Goal: Transaction & Acquisition: Obtain resource

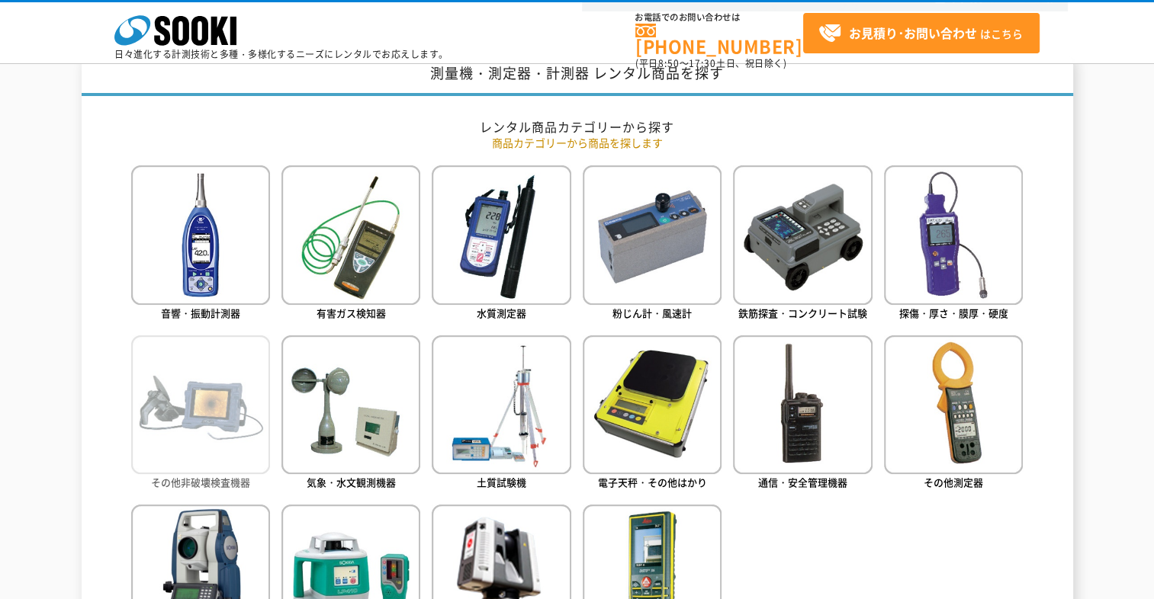
scroll to position [610, 0]
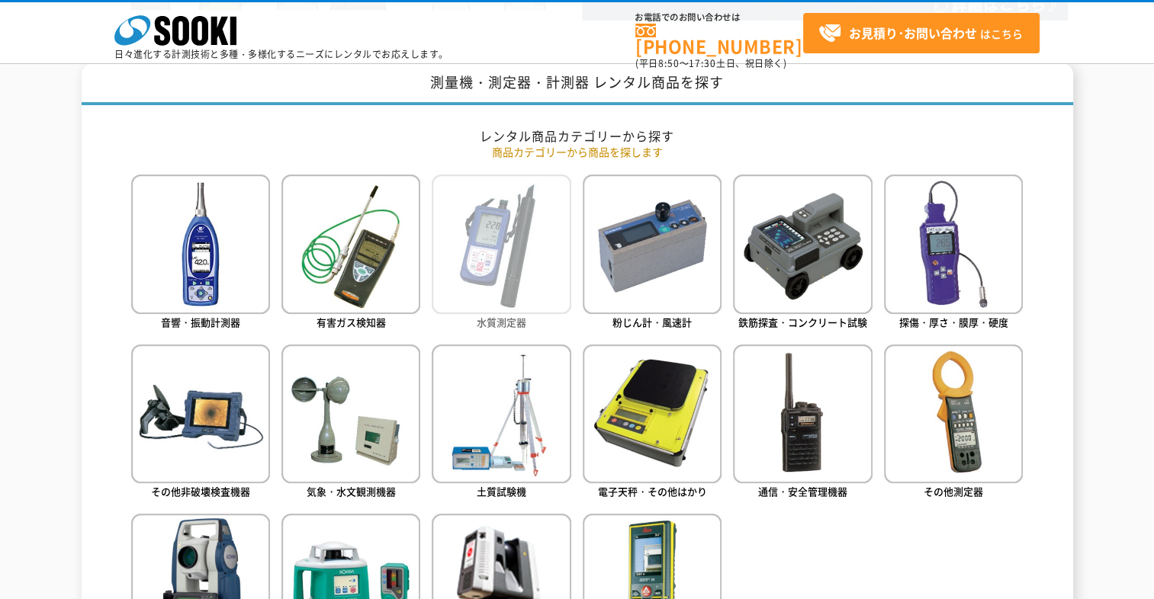
click at [515, 282] on img at bounding box center [501, 244] width 139 height 139
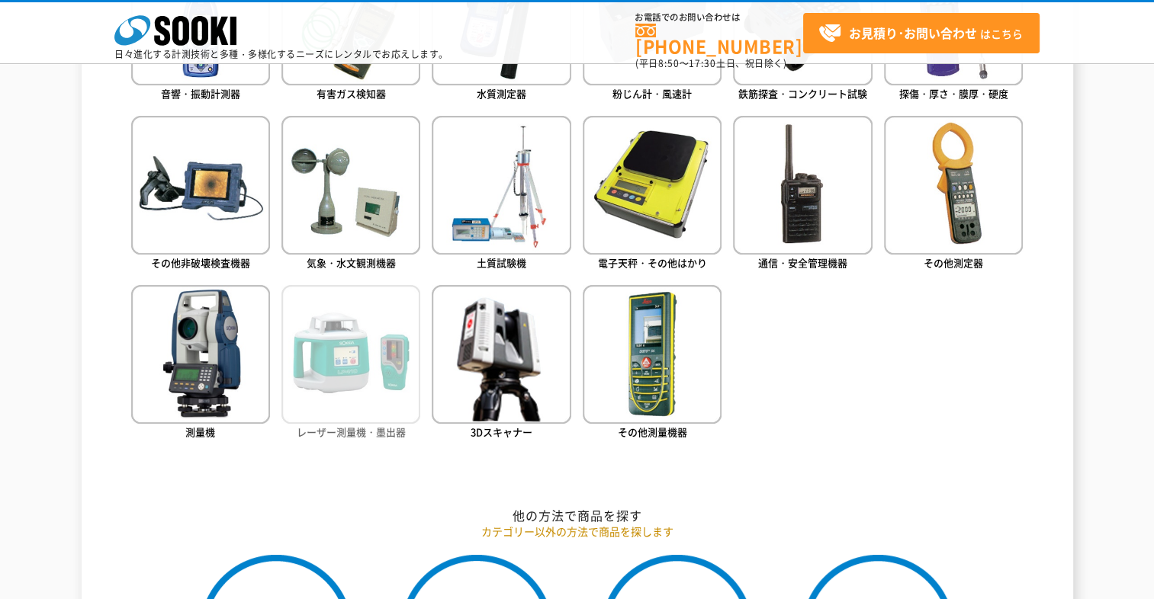
scroll to position [839, 0]
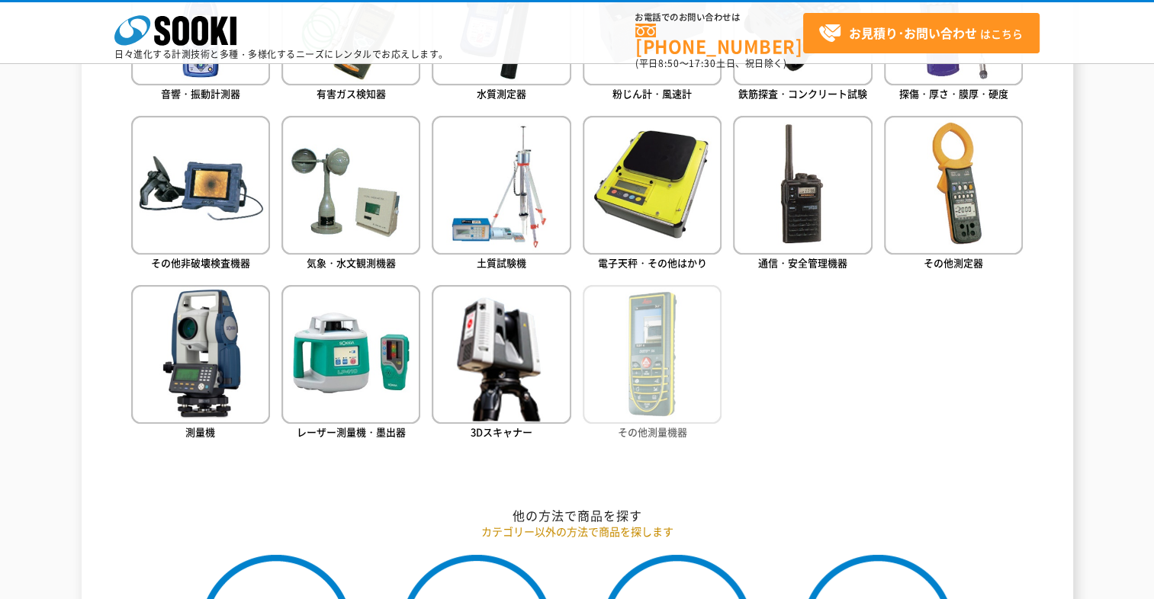
click at [604, 380] on img at bounding box center [652, 354] width 139 height 139
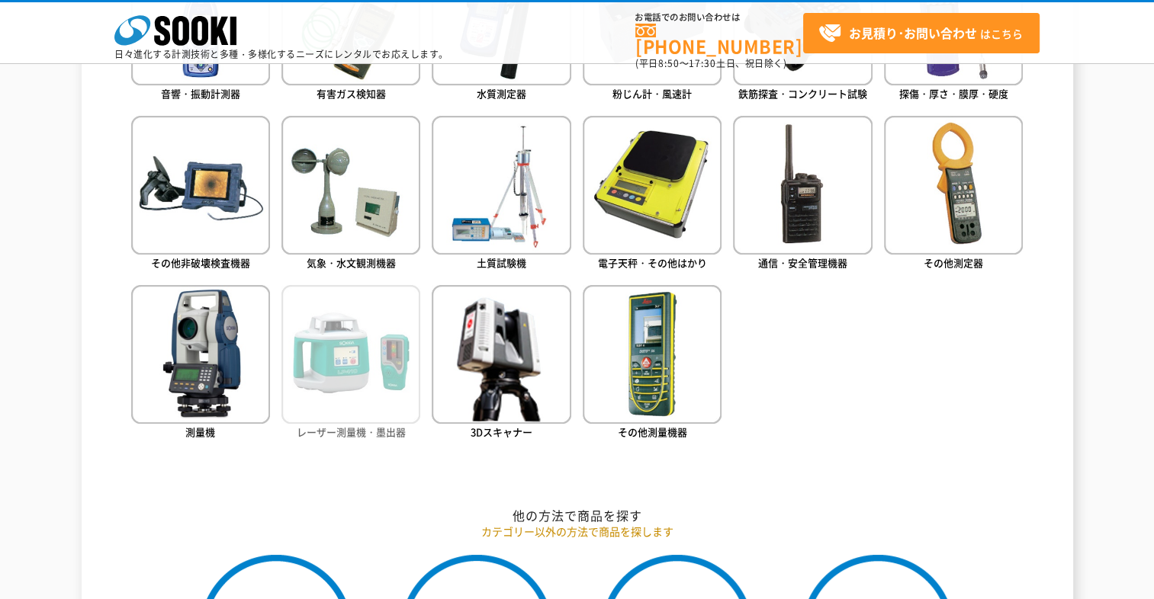
click at [368, 361] on img at bounding box center [350, 354] width 139 height 139
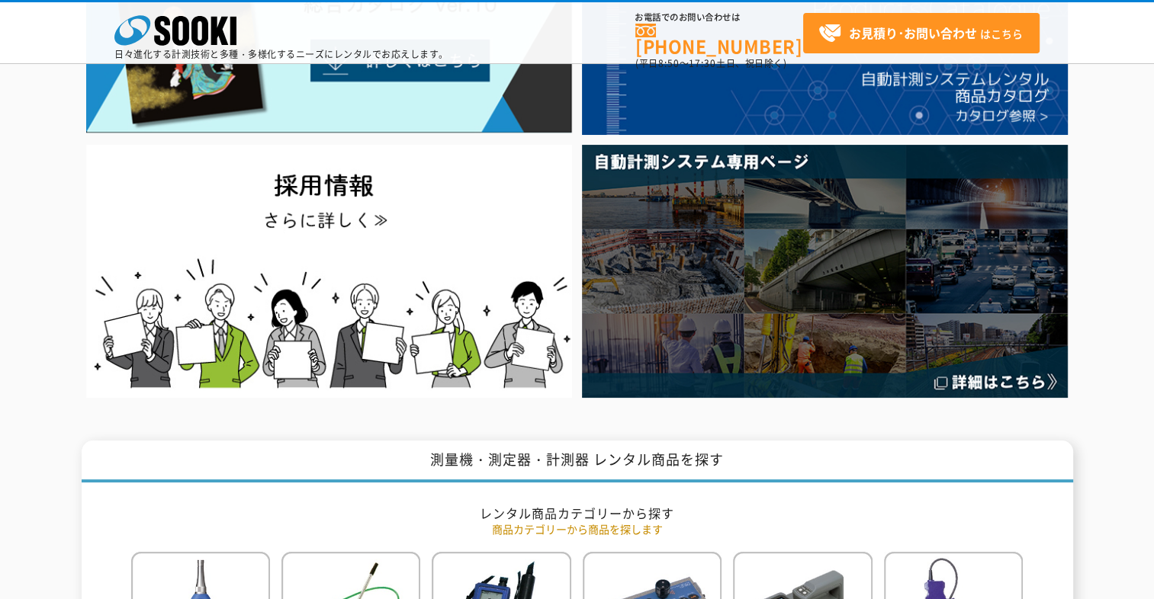
scroll to position [0, 0]
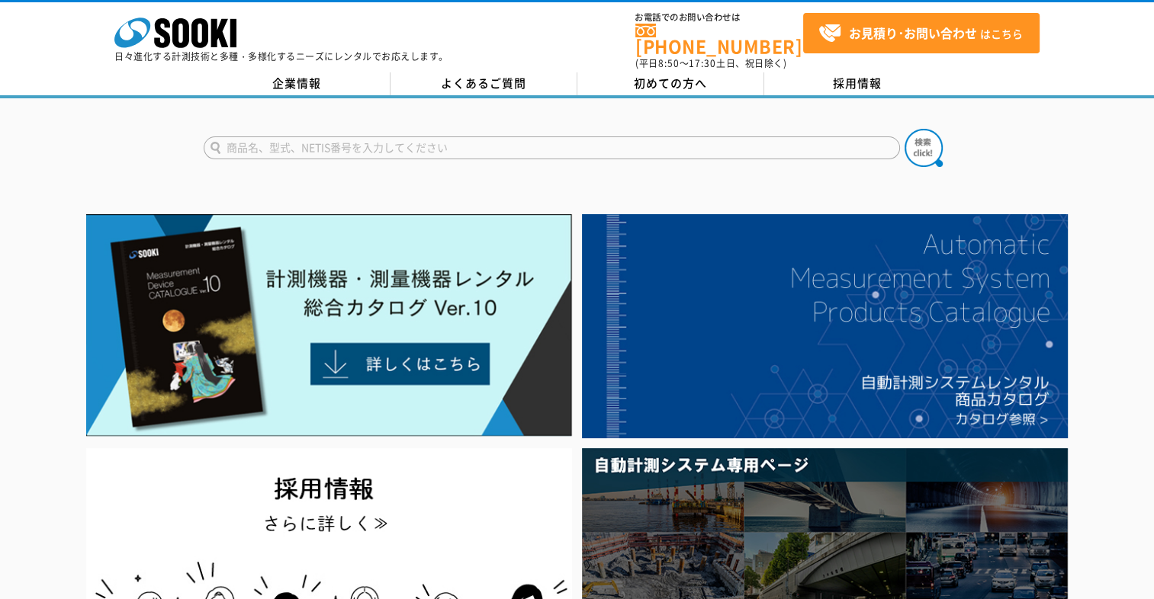
click at [387, 136] on input "text" at bounding box center [552, 147] width 696 height 23
click at [904, 129] on button at bounding box center [923, 148] width 38 height 38
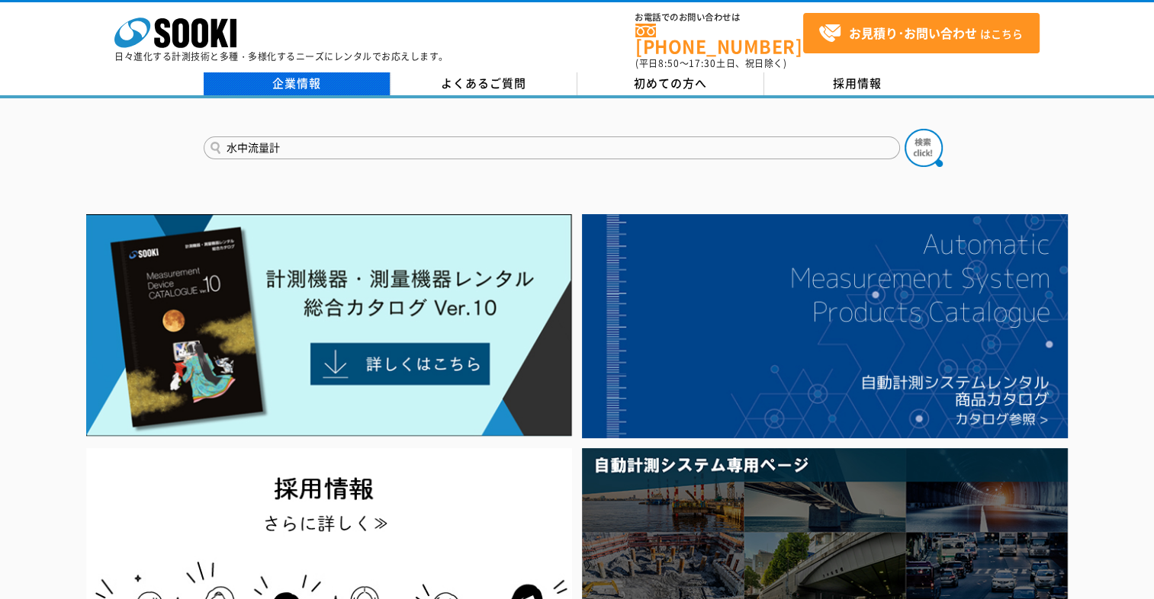
click at [339, 77] on link "企業情報" at bounding box center [297, 83] width 187 height 23
click at [370, 136] on input "水中流量計" at bounding box center [552, 147] width 696 height 23
click at [904, 129] on button at bounding box center [923, 148] width 38 height 38
click at [242, 140] on input "水中ロードセル" at bounding box center [552, 147] width 696 height 23
type input "ロードセル"
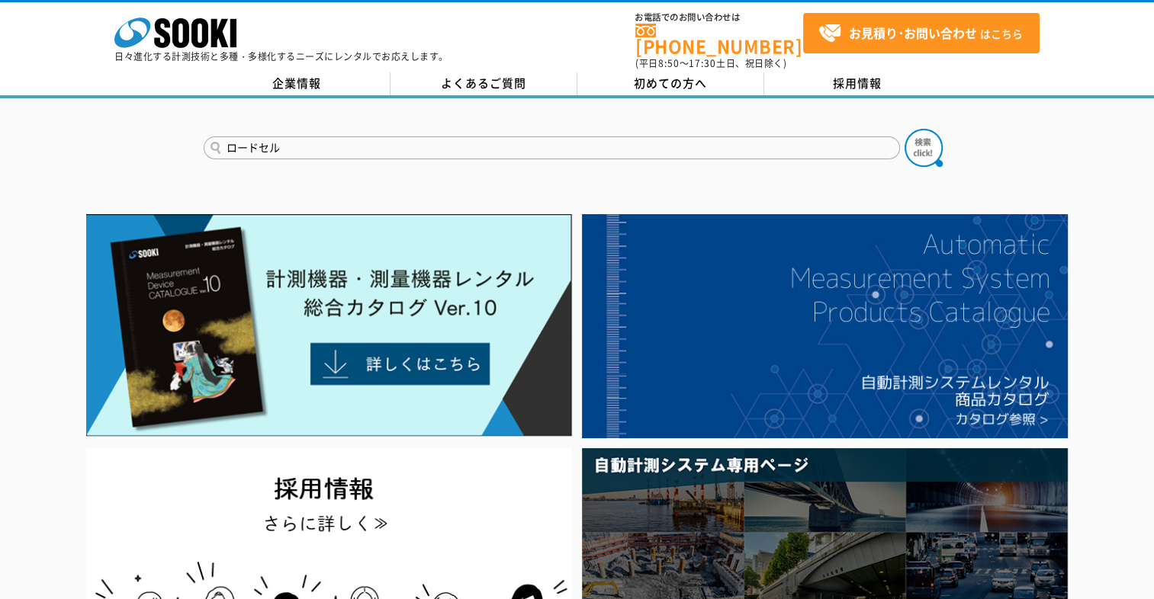
click at [904, 129] on button at bounding box center [923, 148] width 38 height 38
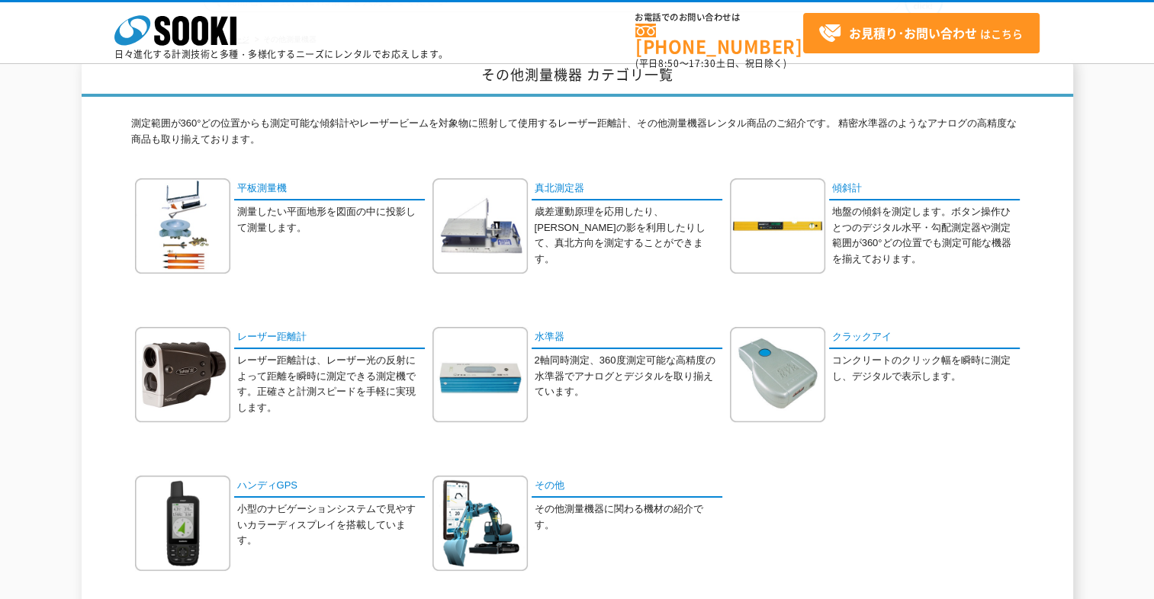
scroll to position [229, 0]
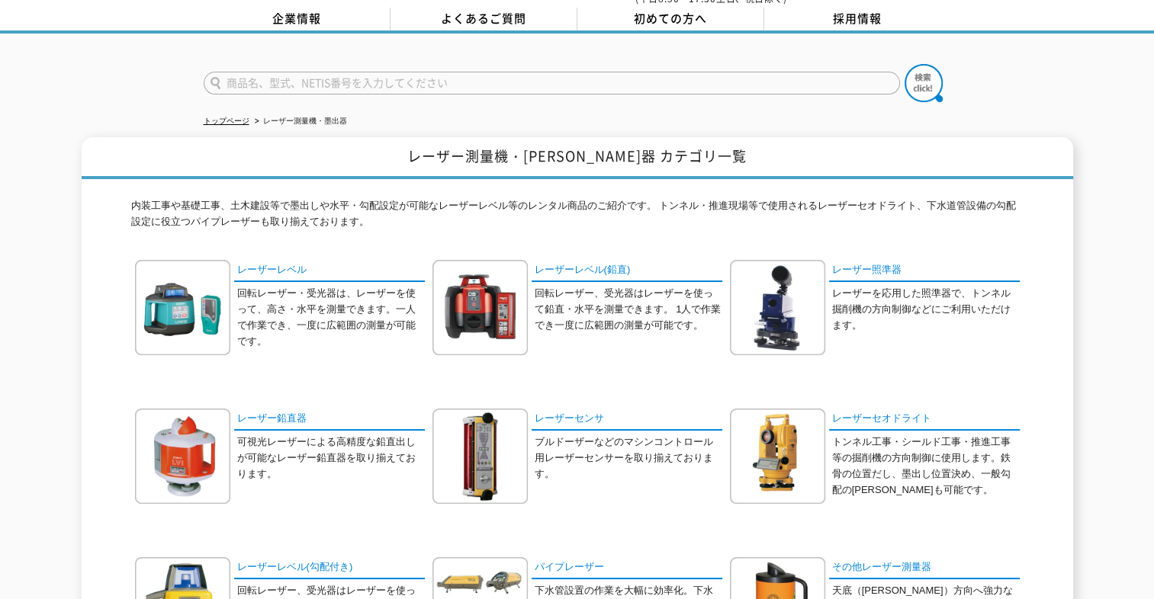
scroll to position [305, 0]
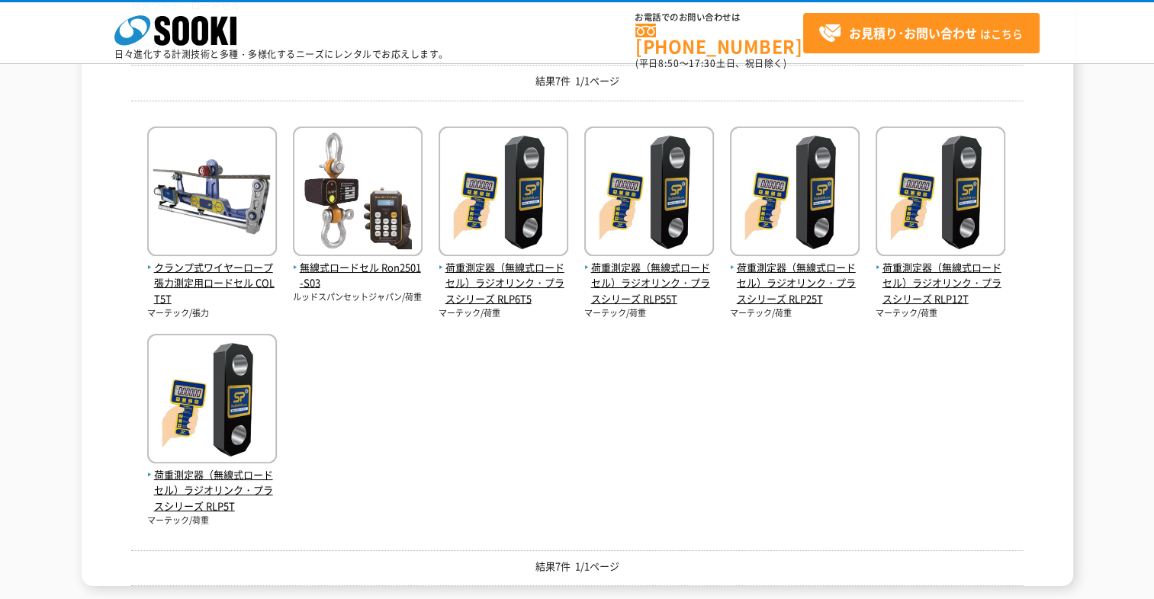
scroll to position [204, 0]
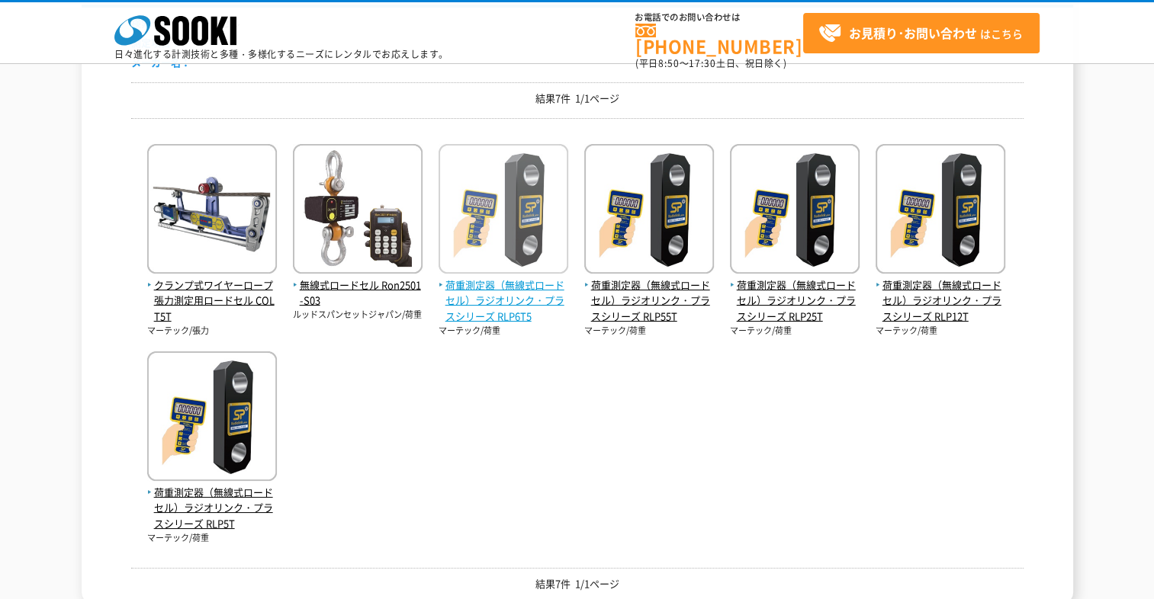
click at [519, 299] on span "荷重測定器（無線式ロードセル）ラジオリンク・プラスシリーズ RLP6T5" at bounding box center [503, 301] width 130 height 47
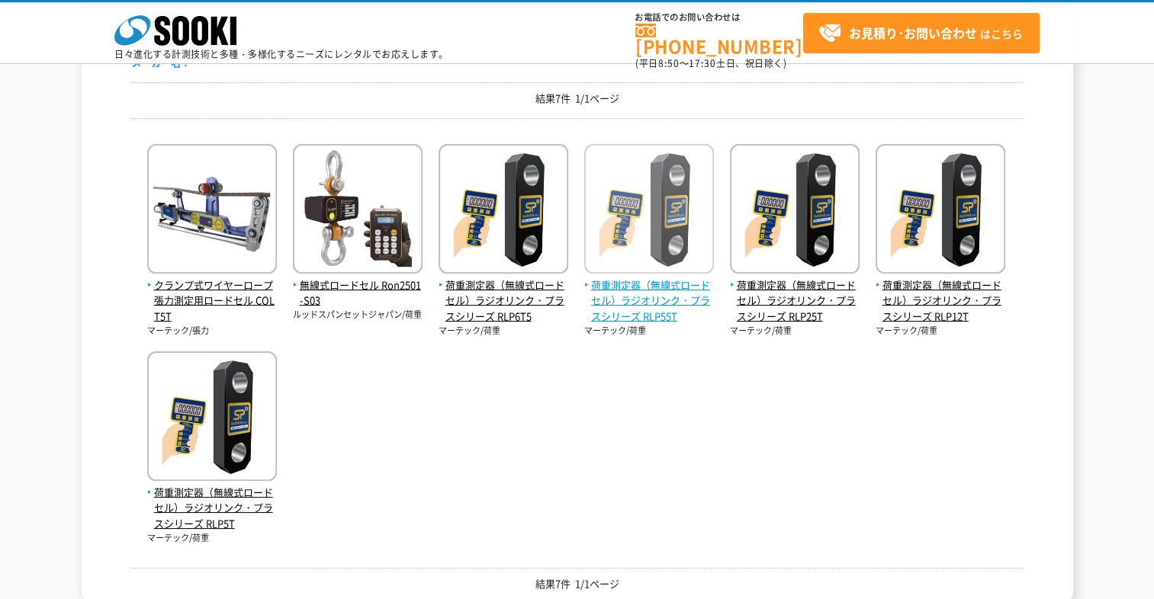
click at [674, 300] on span "荷重測定器（無線式ロードセル）ラジオリンク・プラスシリーズ RLP55T" at bounding box center [649, 301] width 130 height 47
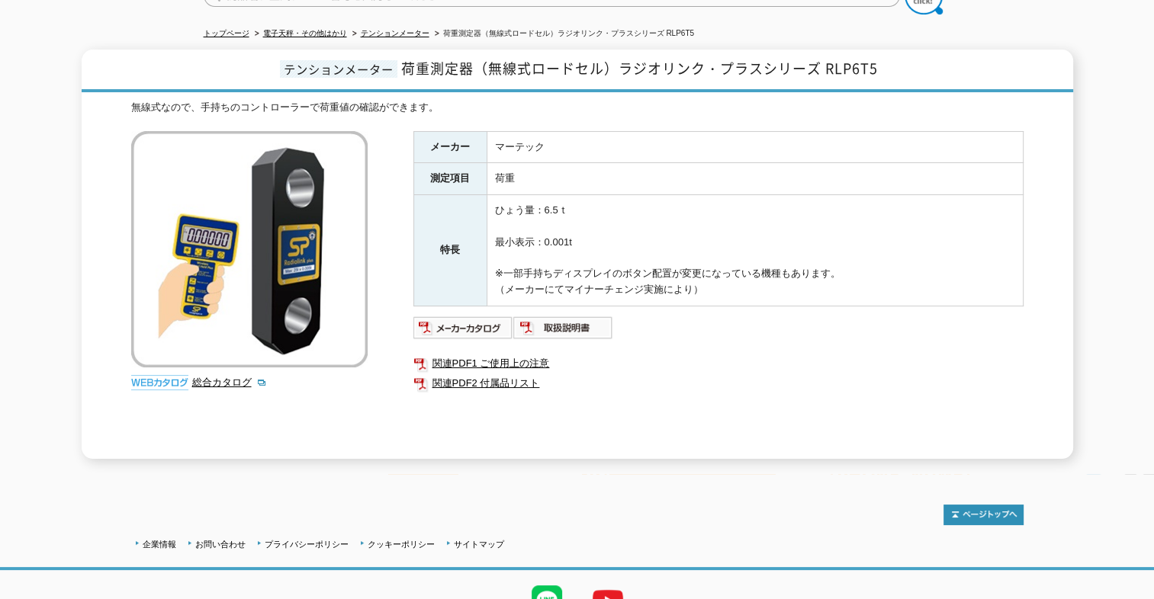
scroll to position [219, 0]
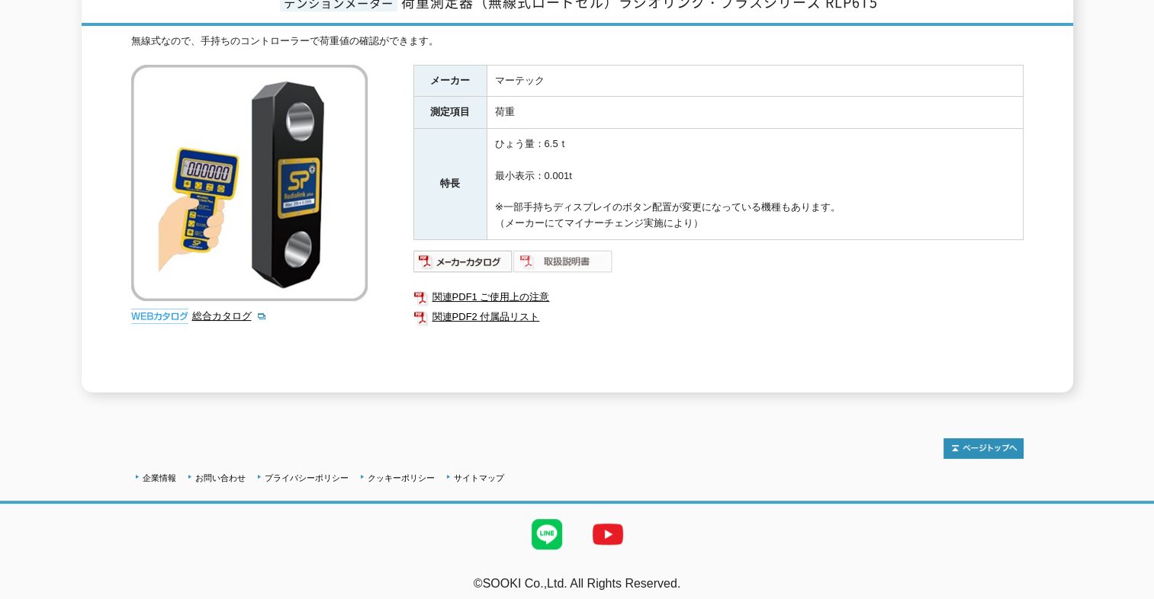
click at [546, 249] on img at bounding box center [563, 261] width 100 height 24
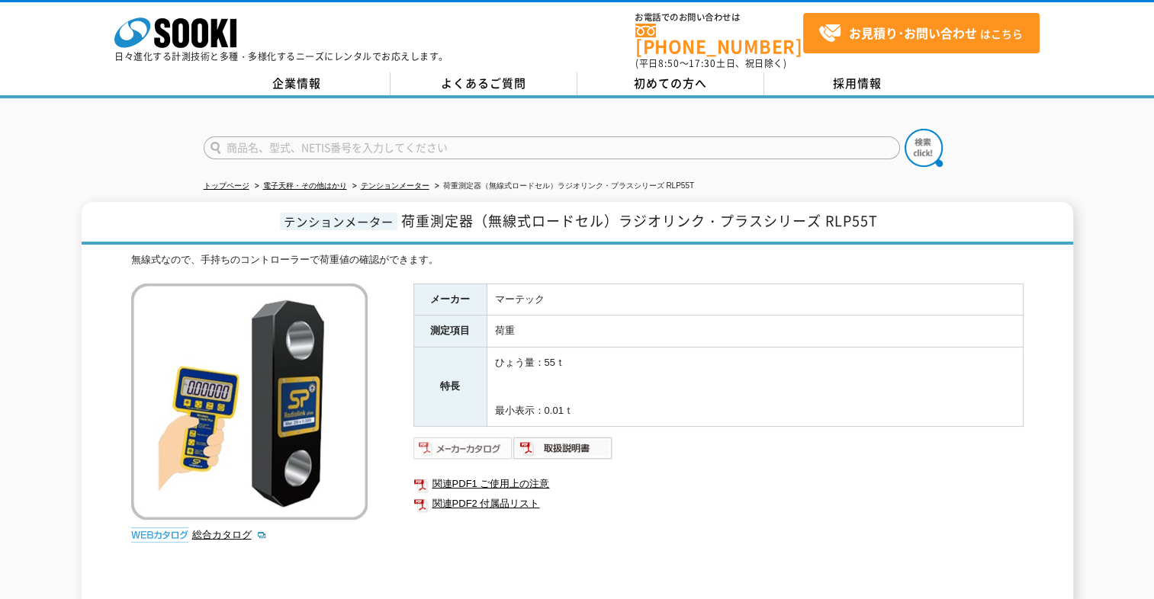
click at [454, 437] on img at bounding box center [463, 448] width 100 height 24
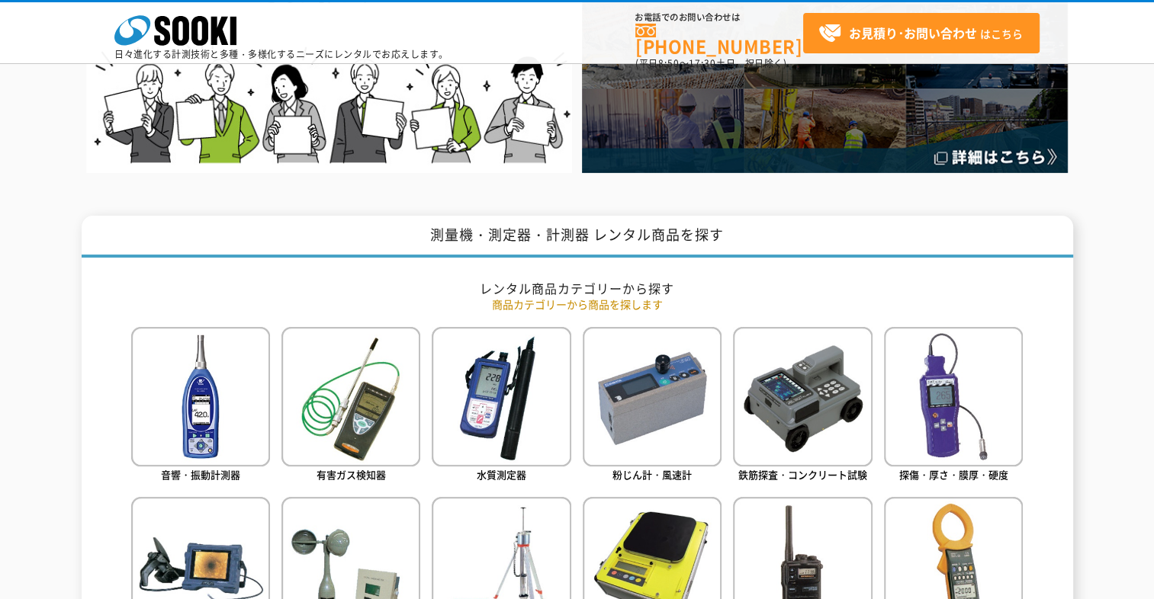
scroll to position [458, 0]
